Goal: Obtain resource: Obtain resource

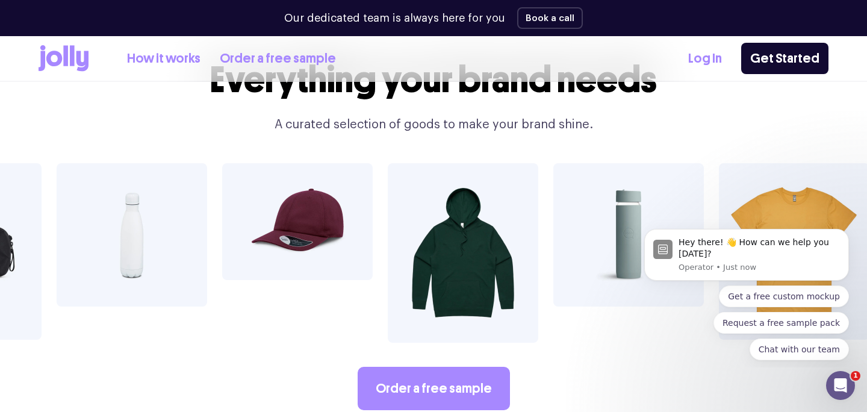
click at [172, 60] on link "How it works" at bounding box center [163, 59] width 73 height 20
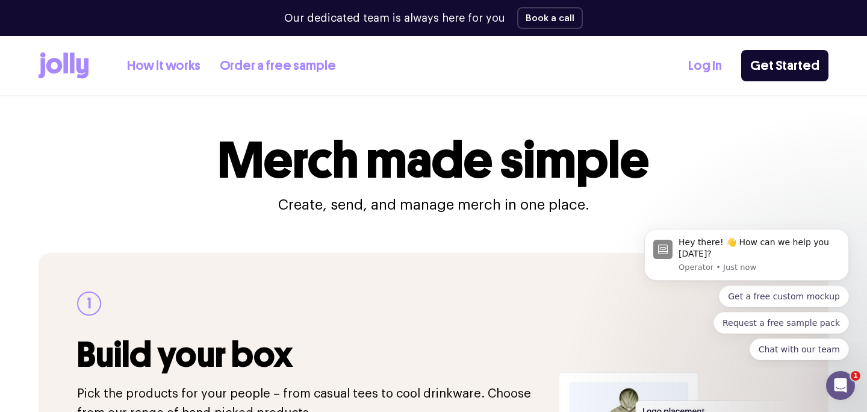
scroll to position [228, 0]
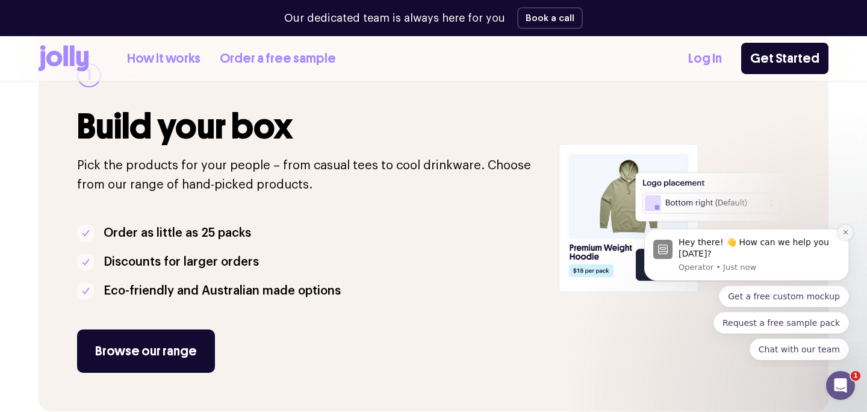
click at [847, 230] on icon "Dismiss notification" at bounding box center [845, 232] width 7 height 7
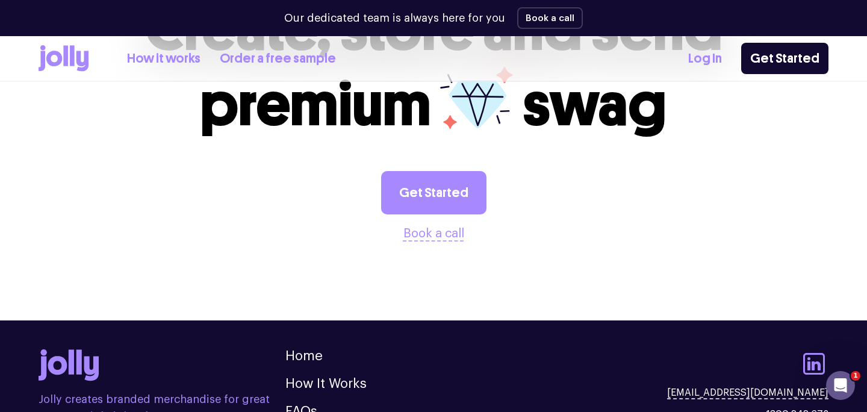
scroll to position [2530, 0]
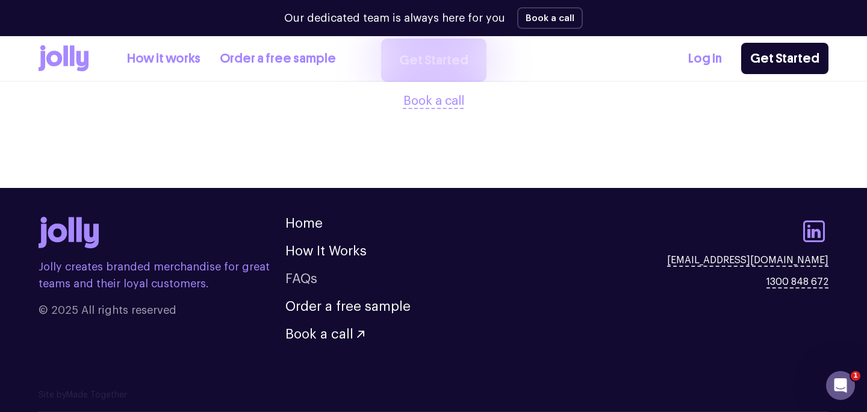
click at [294, 282] on link "FAQs" at bounding box center [301, 278] width 32 height 13
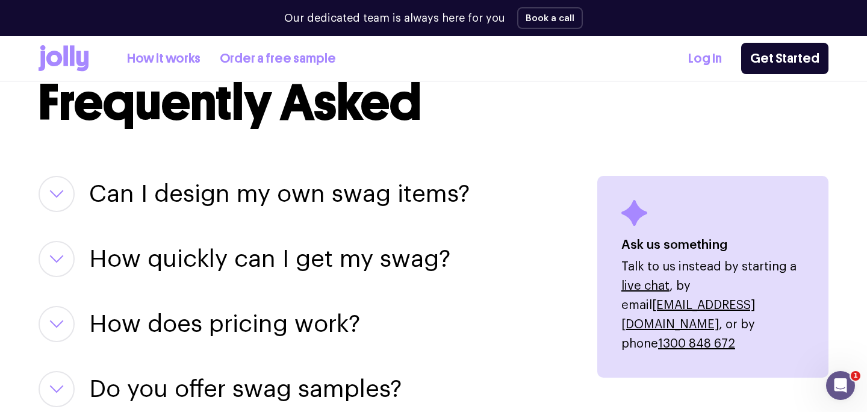
click at [73, 61] on icon at bounding box center [72, 55] width 5 height 20
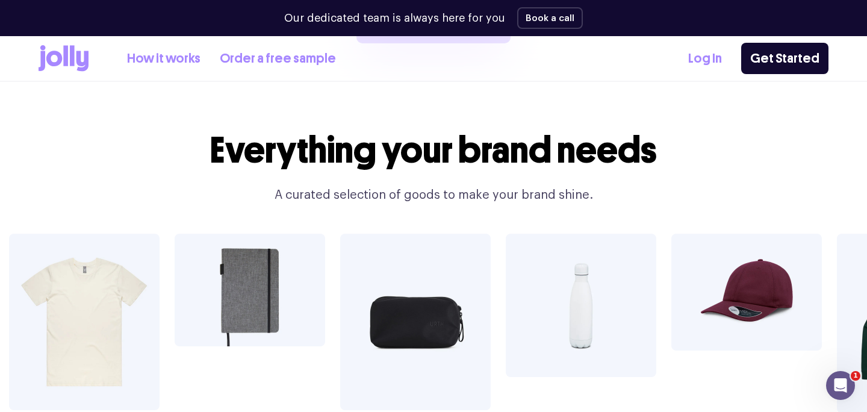
scroll to position [1993, 0]
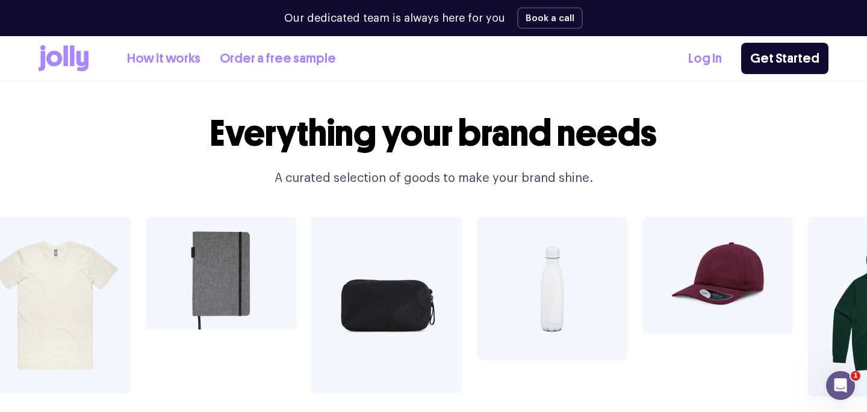
click at [612, 255] on img at bounding box center [552, 288] width 150 height 143
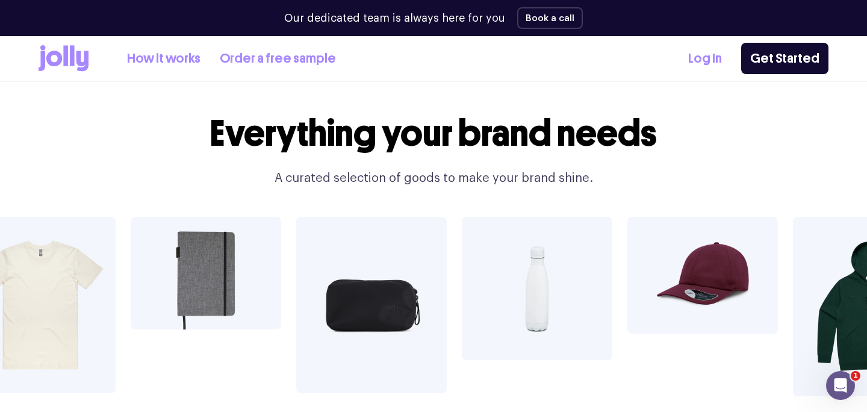
click at [682, 253] on img at bounding box center [702, 275] width 150 height 117
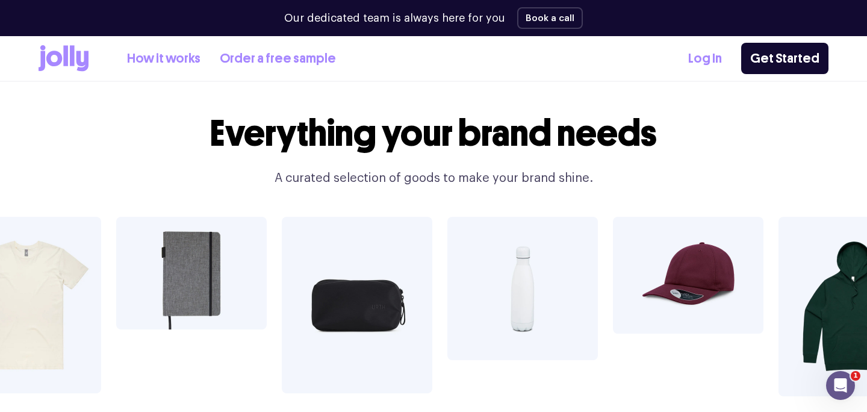
click at [492, 249] on img at bounding box center [522, 288] width 150 height 143
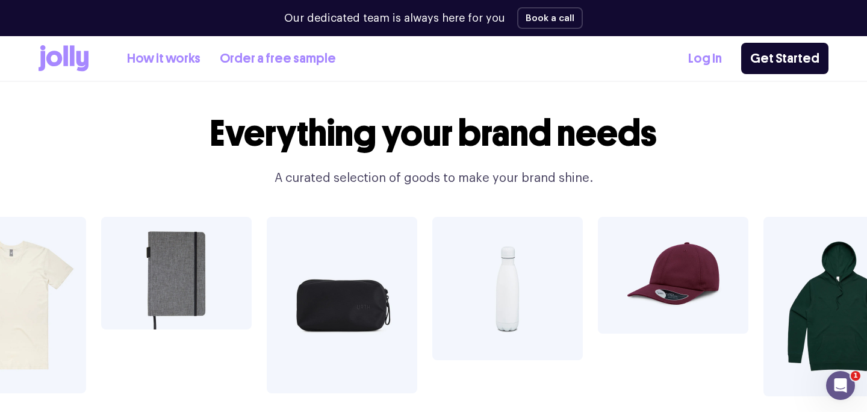
click at [447, 113] on h2 "Everything your brand needs" at bounding box center [433, 133] width 462 height 41
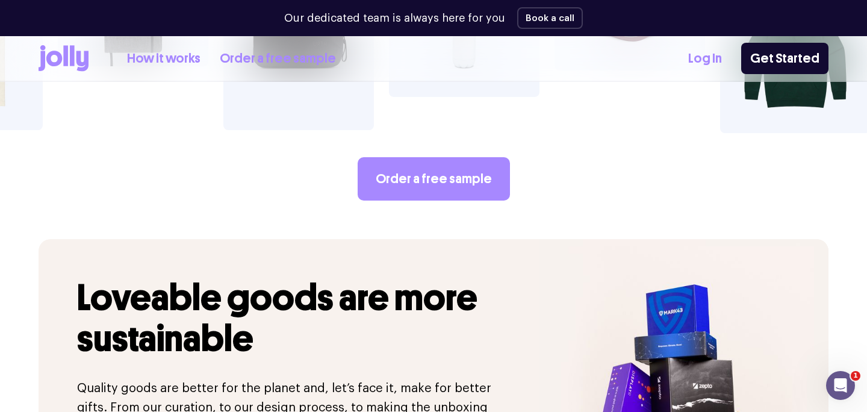
scroll to position [2256, 0]
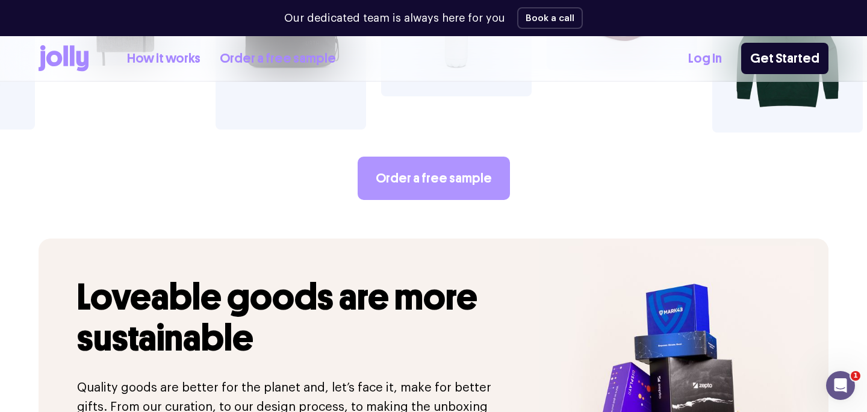
click at [466, 156] on link "Order a free sample" at bounding box center [433, 177] width 152 height 43
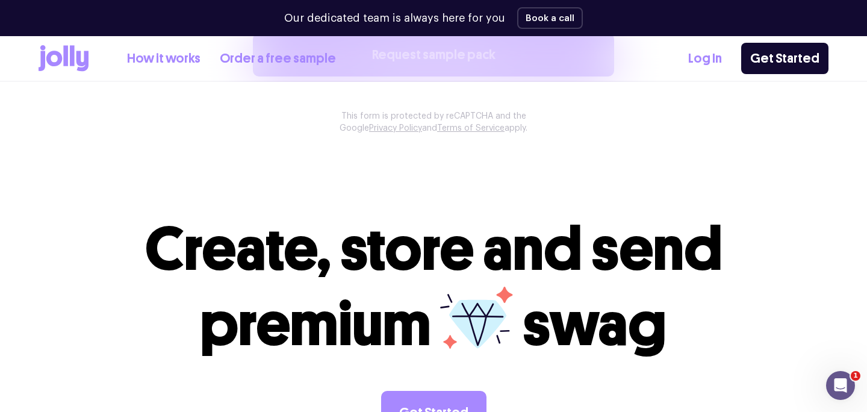
scroll to position [1344, 0]
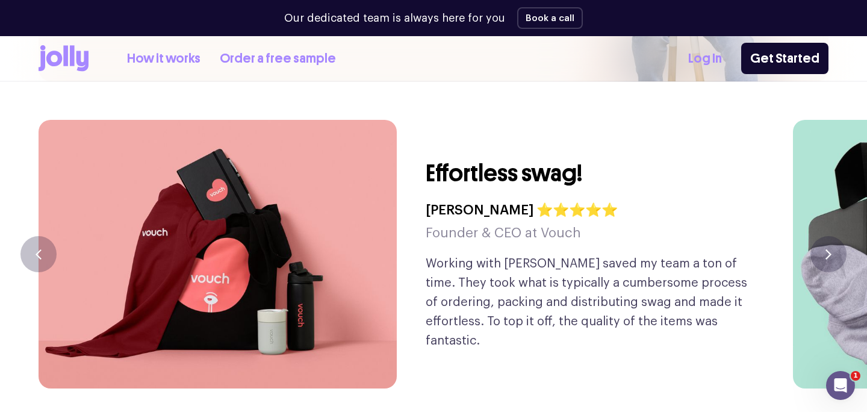
scroll to position [2815, 0]
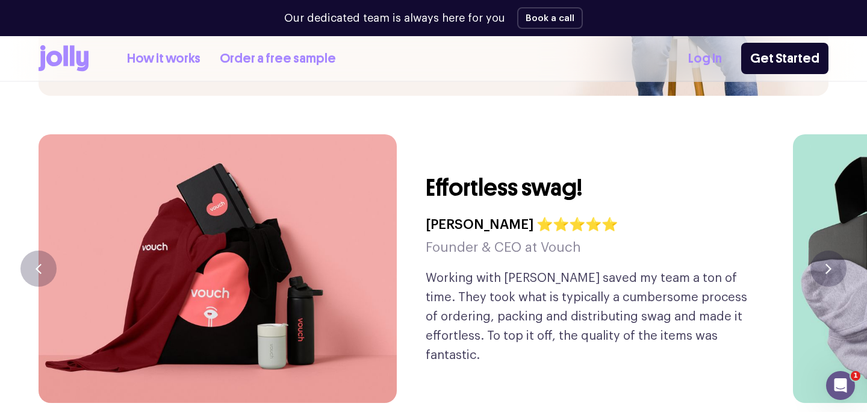
scroll to position [2788, 0]
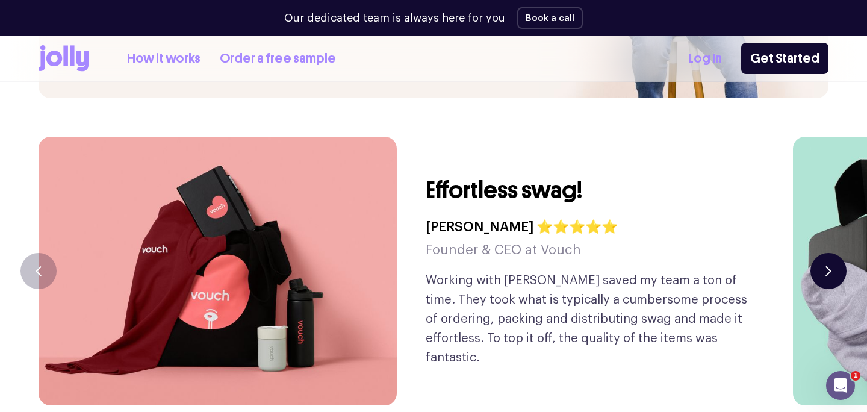
click at [824, 253] on button "button" at bounding box center [828, 271] width 36 height 36
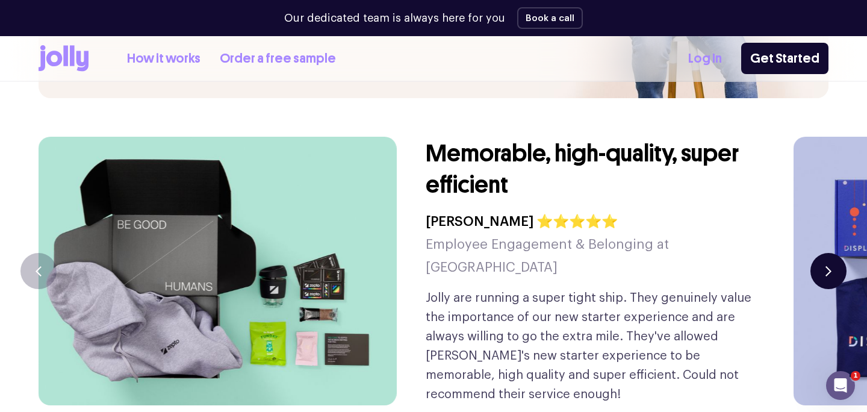
click at [824, 253] on button "button" at bounding box center [828, 271] width 36 height 36
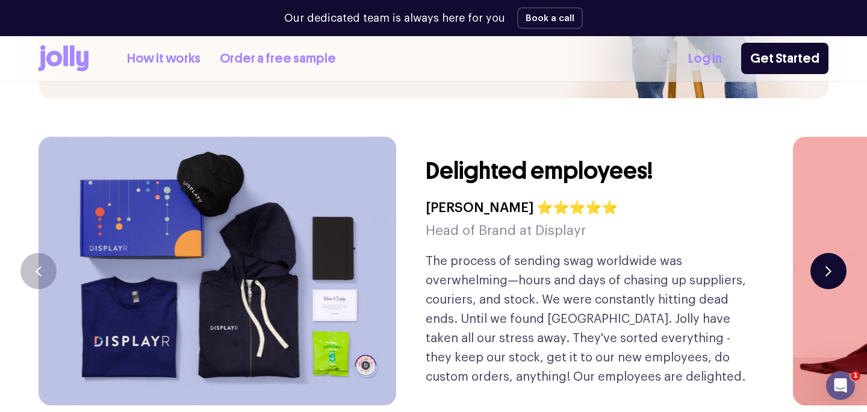
click at [824, 253] on button "button" at bounding box center [828, 271] width 36 height 36
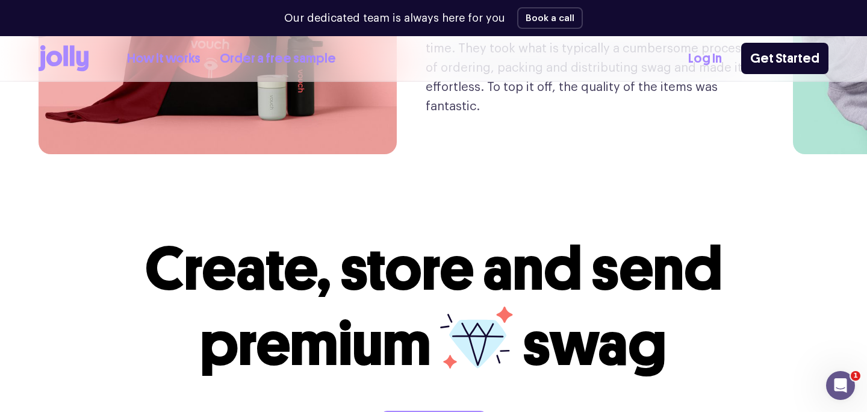
scroll to position [3382, 0]
